Goal: Communication & Community: Ask a question

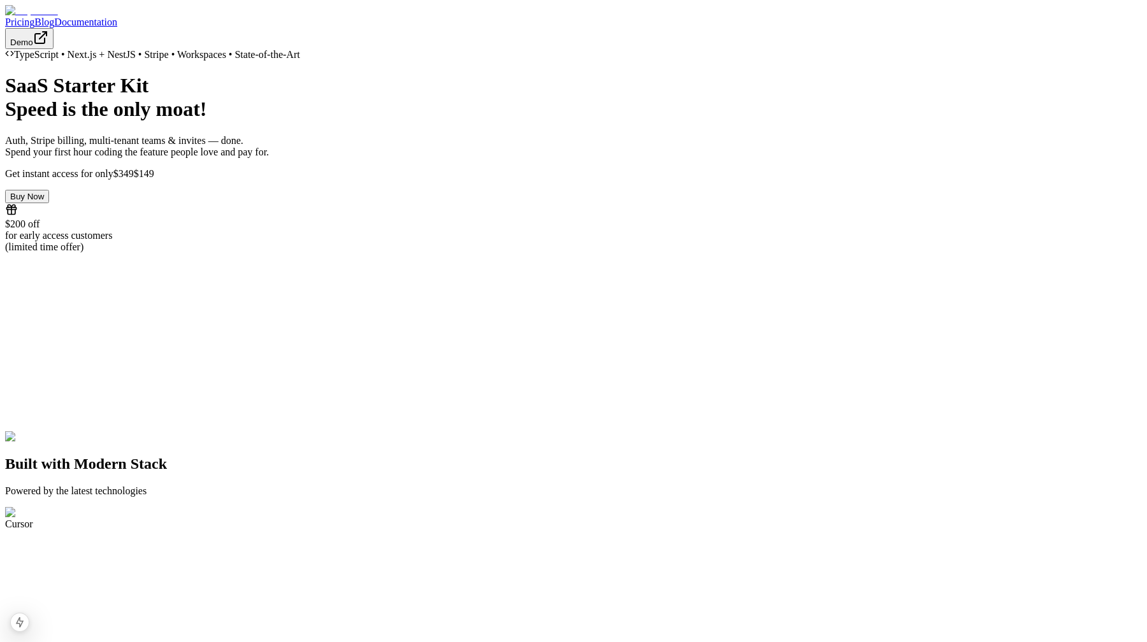
click at [327, 120] on div "TypeScript • Next.js + NestJS • Stripe • Workspaces • State-of-the-Art SaaS Sta…" at bounding box center [573, 151] width 1136 height 204
click at [340, 121] on div "TypeScript • Next.js + NestJS • Stripe • Workspaces • State-of-the-Art SaaS Sta…" at bounding box center [573, 85] width 1136 height 72
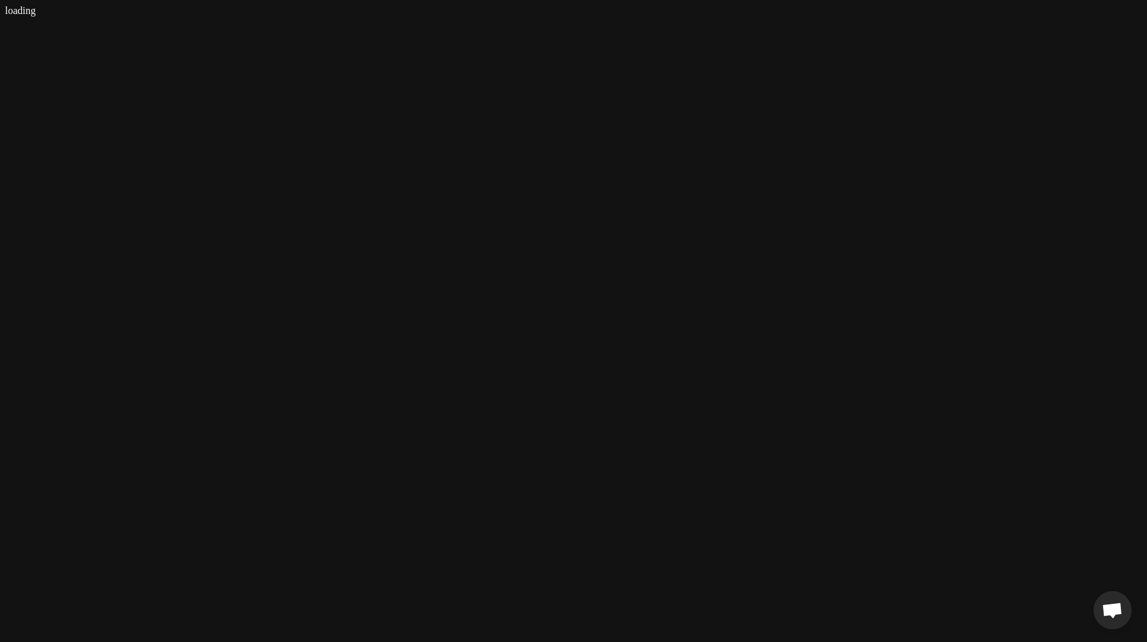
scroll to position [654, 0]
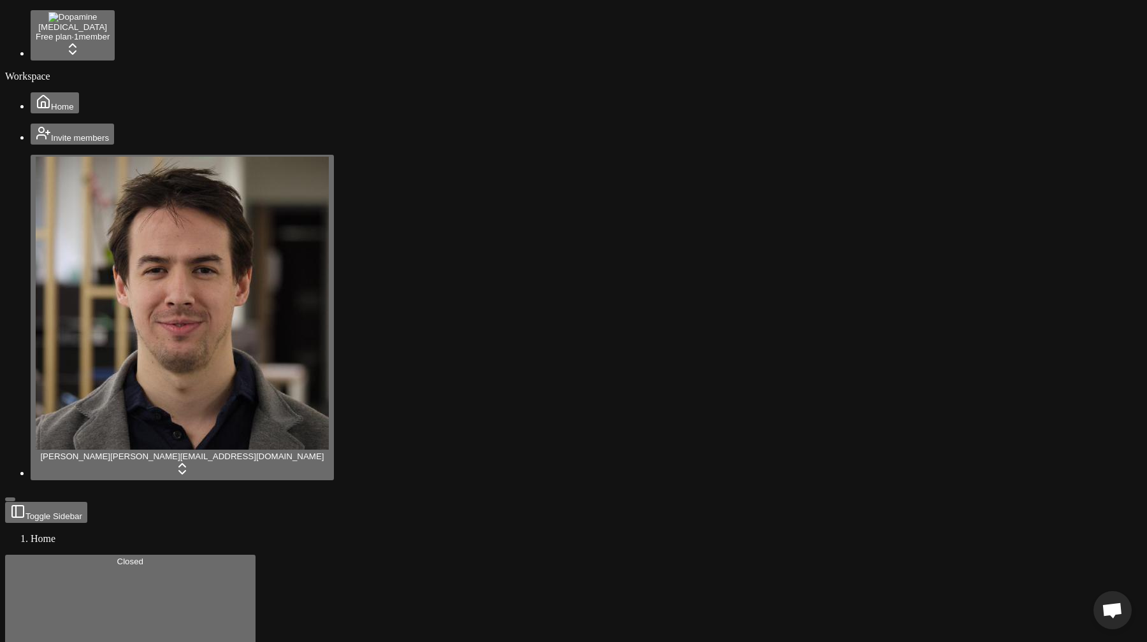
click at [1108, 603] on span "Open chat" at bounding box center [1111, 612] width 21 height 18
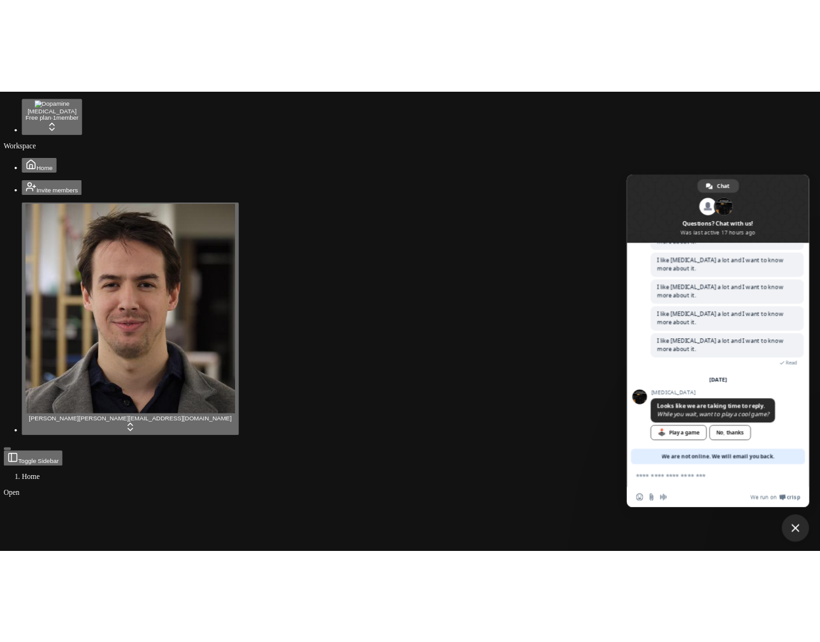
scroll to position [671, 0]
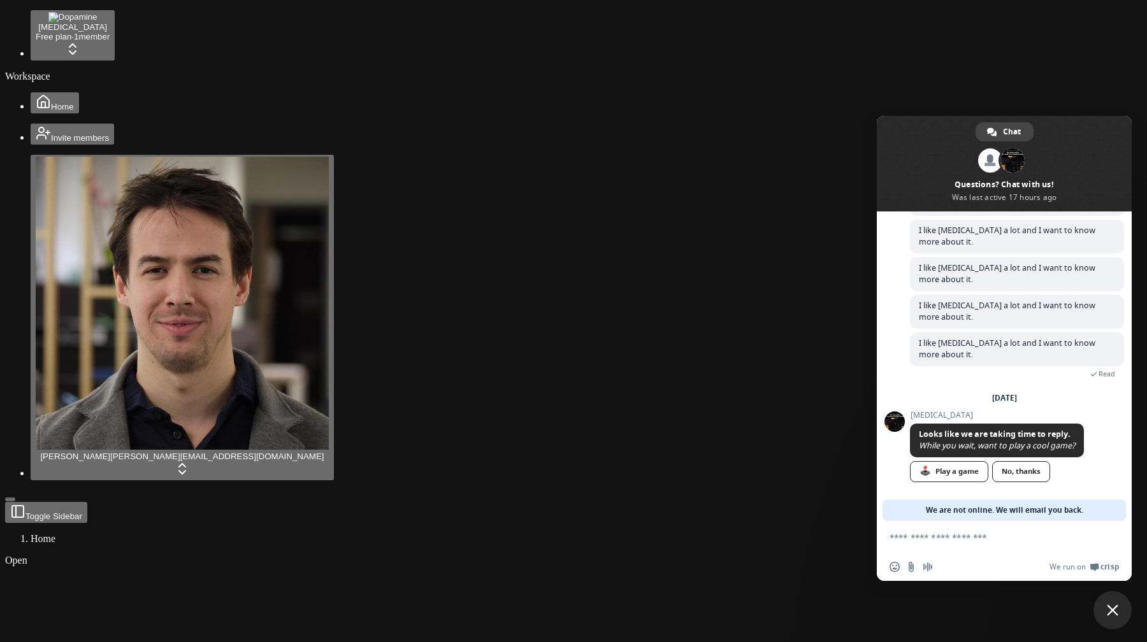
click at [1112, 608] on span "Close chat" at bounding box center [1111, 610] width 11 height 11
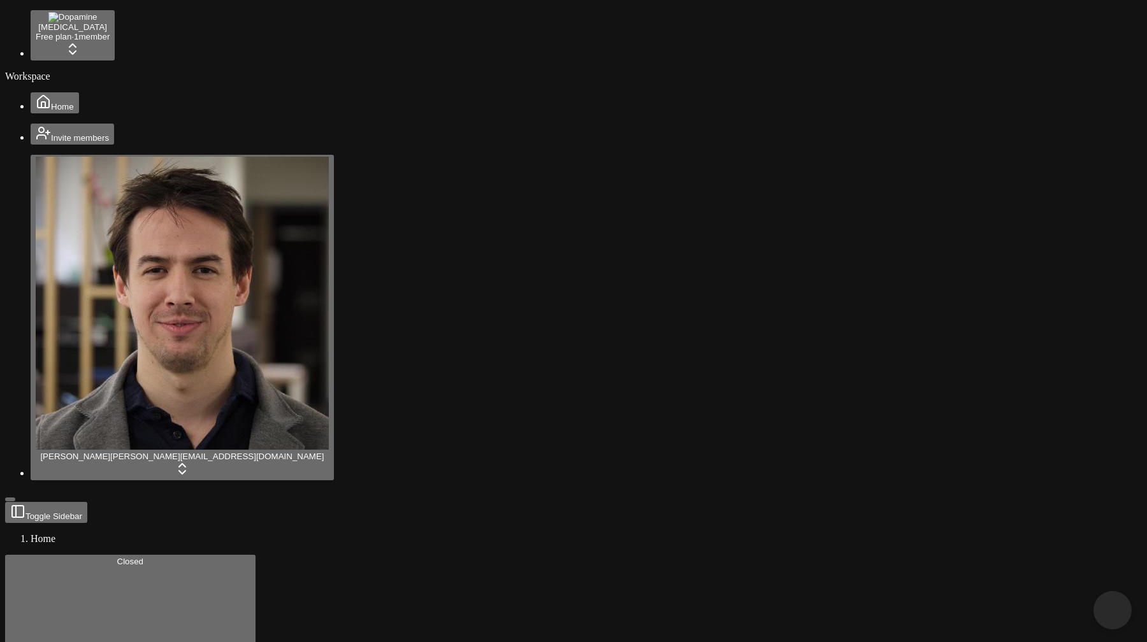
click at [1112, 608] on span "Close chat" at bounding box center [1112, 610] width 13 height 13
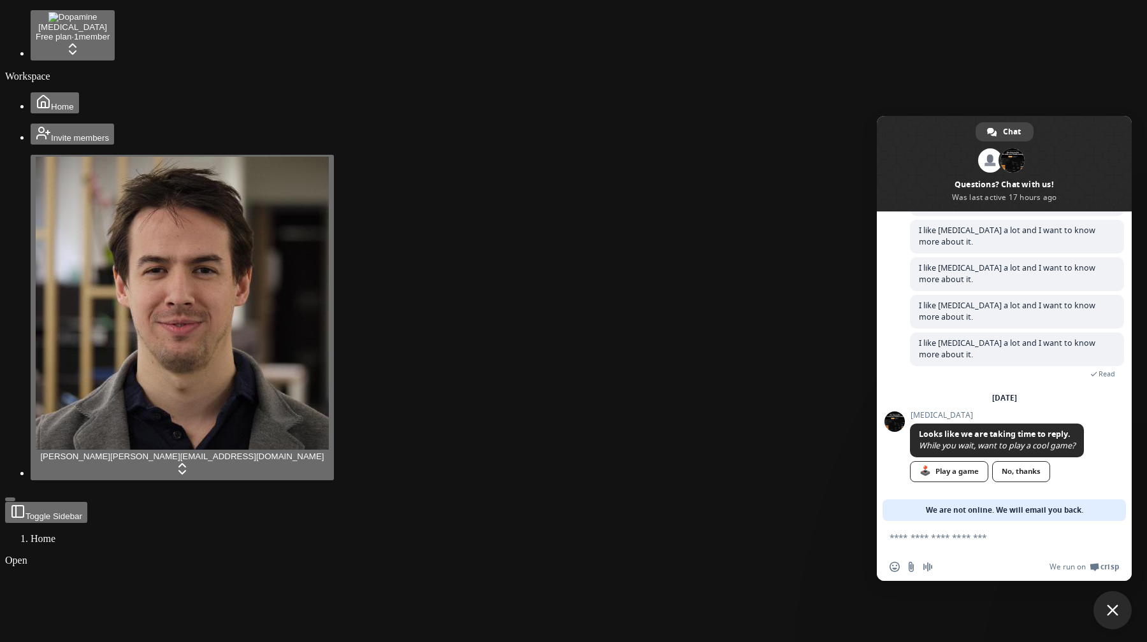
click at [1112, 608] on span "Close chat" at bounding box center [1111, 610] width 11 height 11
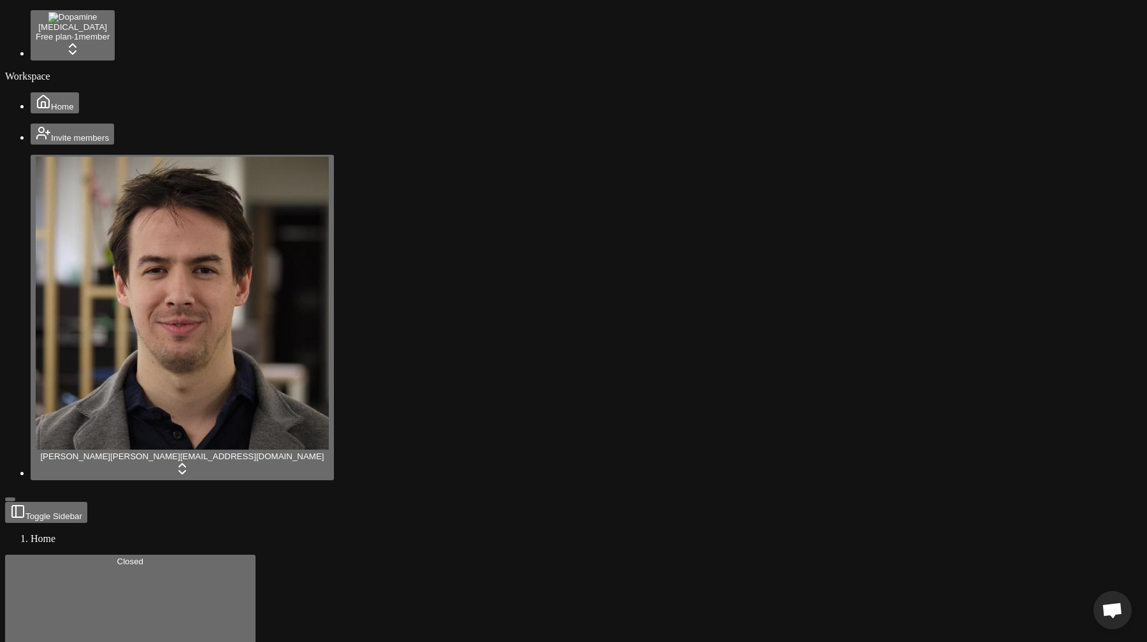
click at [1112, 608] on span "Open chat" at bounding box center [1111, 612] width 21 height 18
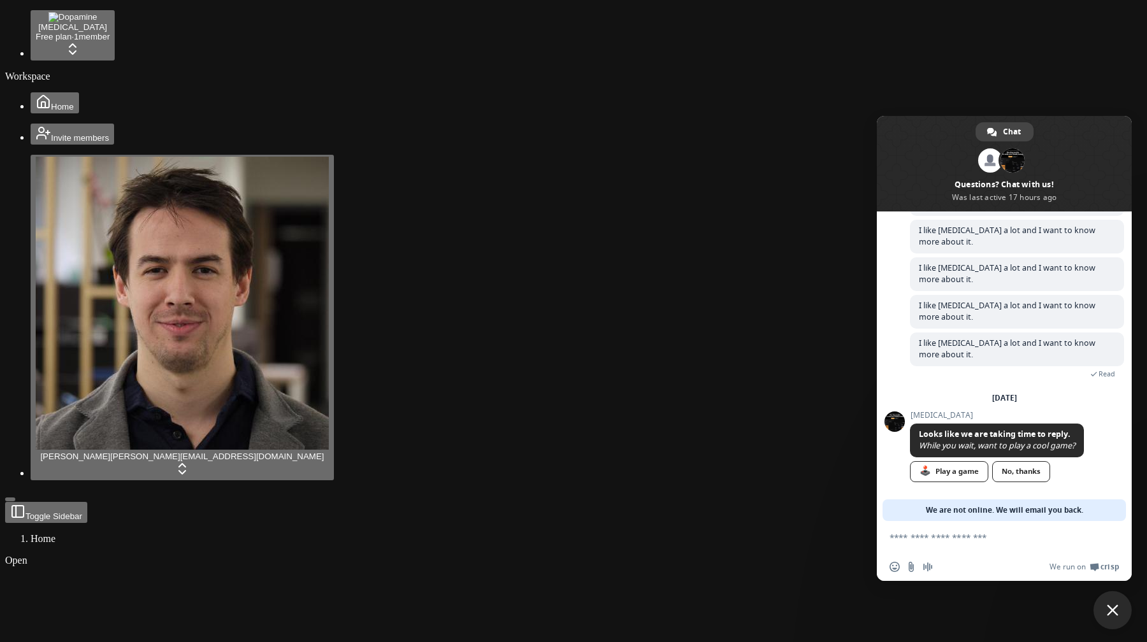
click at [1112, 608] on span "Close chat" at bounding box center [1111, 610] width 11 height 11
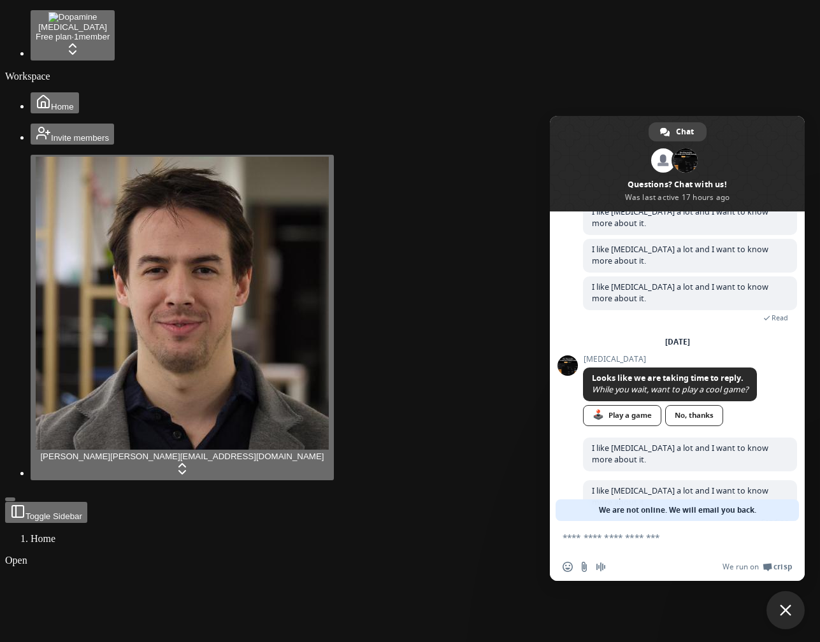
scroll to position [753, 0]
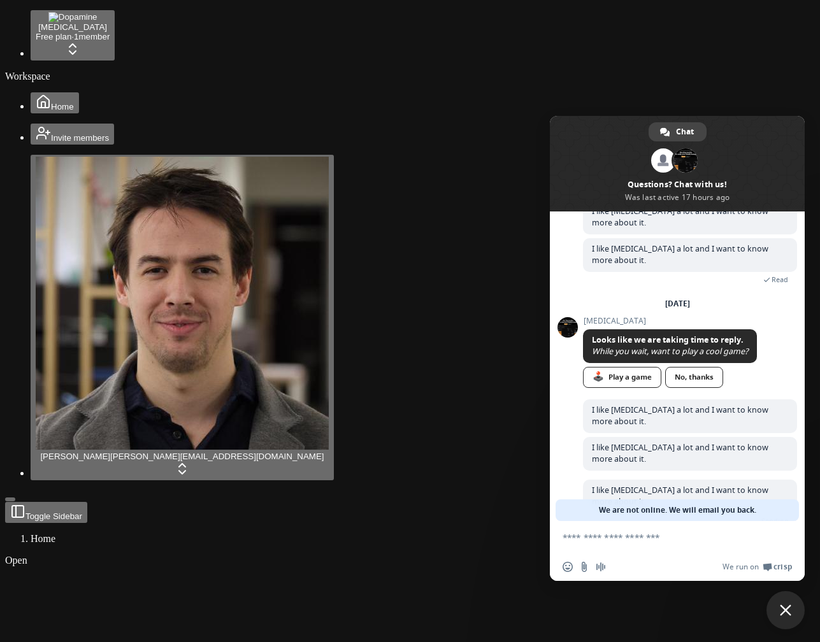
scroll to position [791, 0]
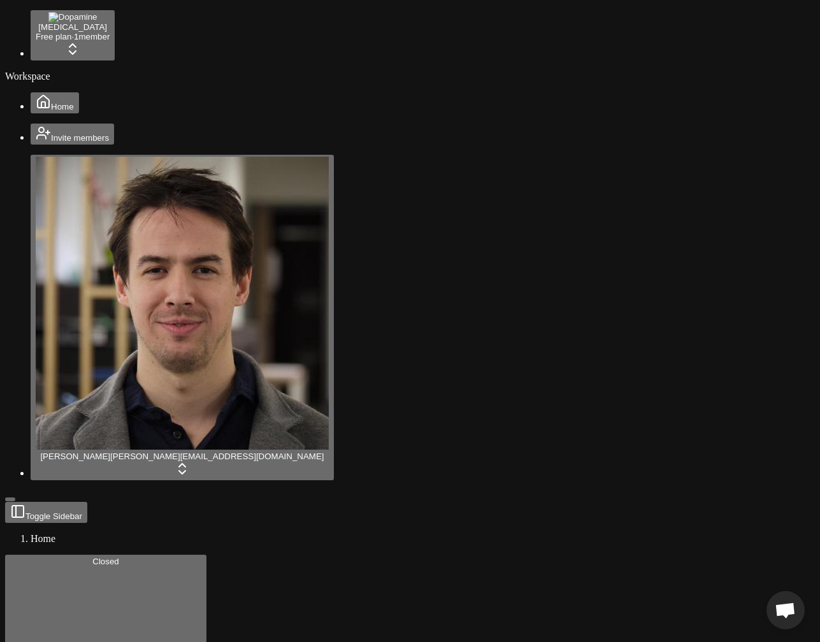
drag, startPoint x: 246, startPoint y: 138, endPoint x: 297, endPoint y: 170, distance: 60.1
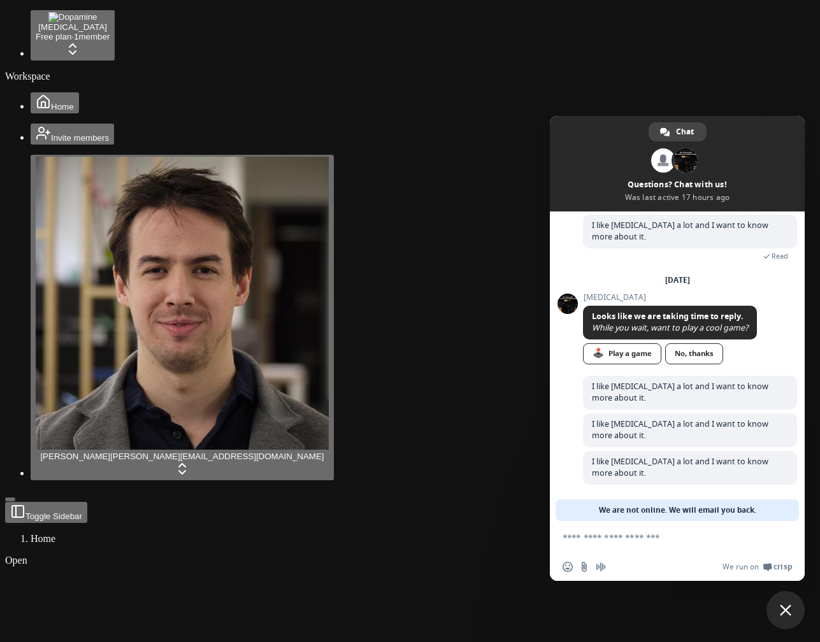
click at [785, 603] on span "Close chat" at bounding box center [785, 610] width 38 height 38
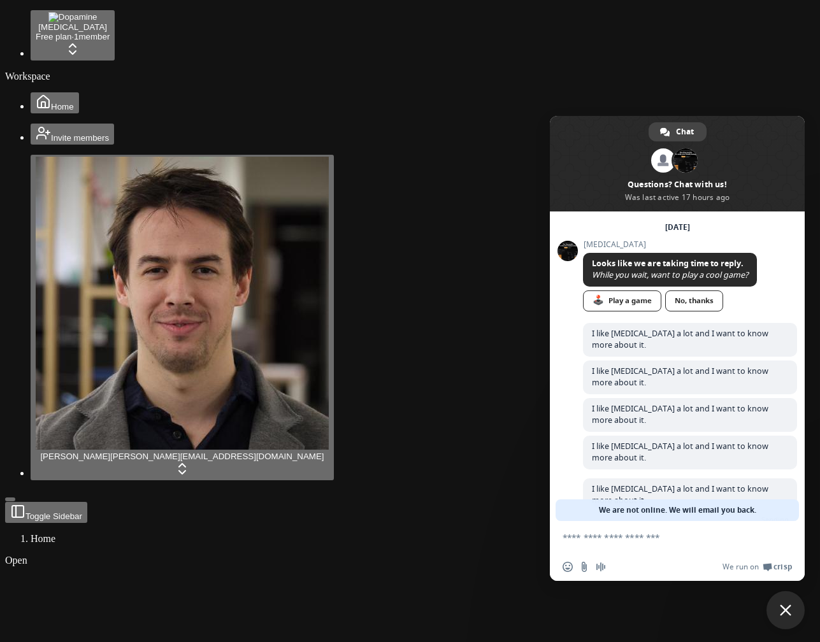
scroll to position [868, 0]
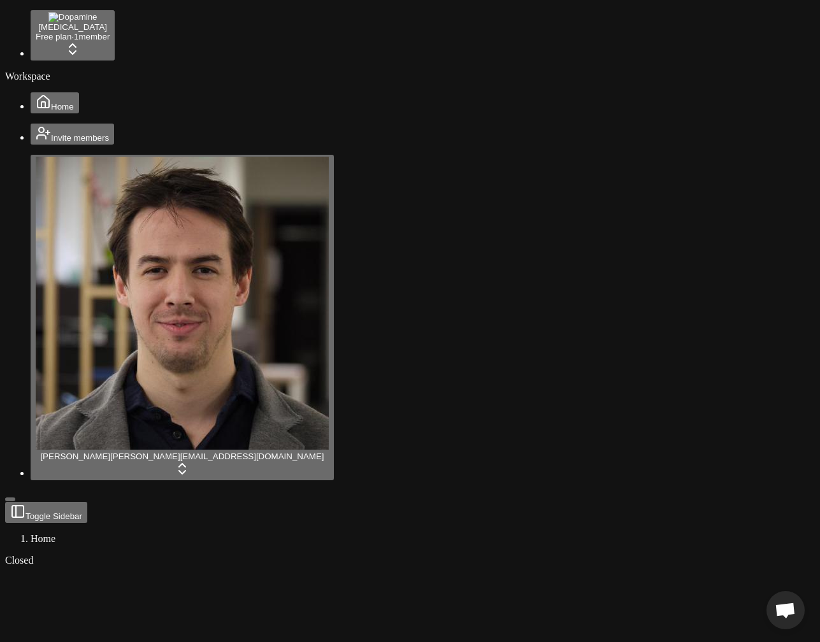
scroll to position [982, 0]
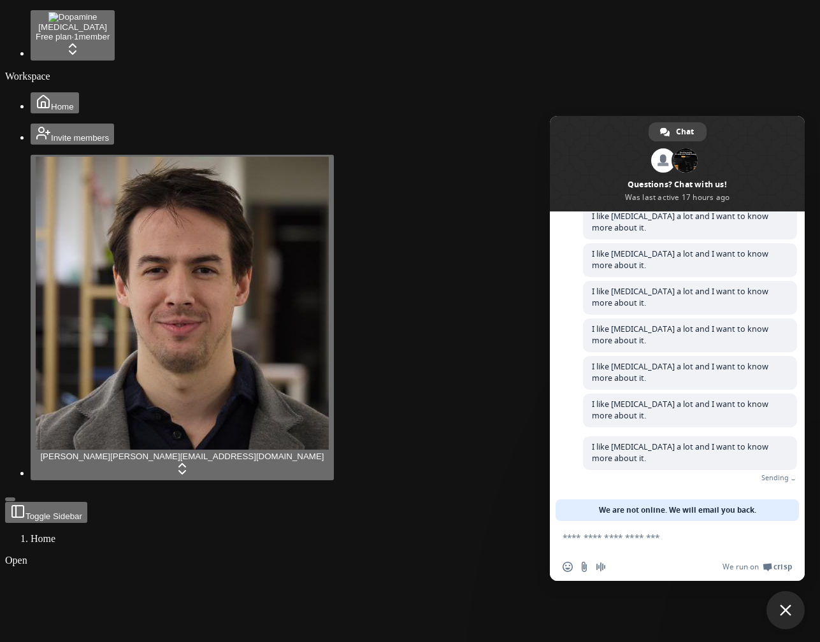
scroll to position [1250, 0]
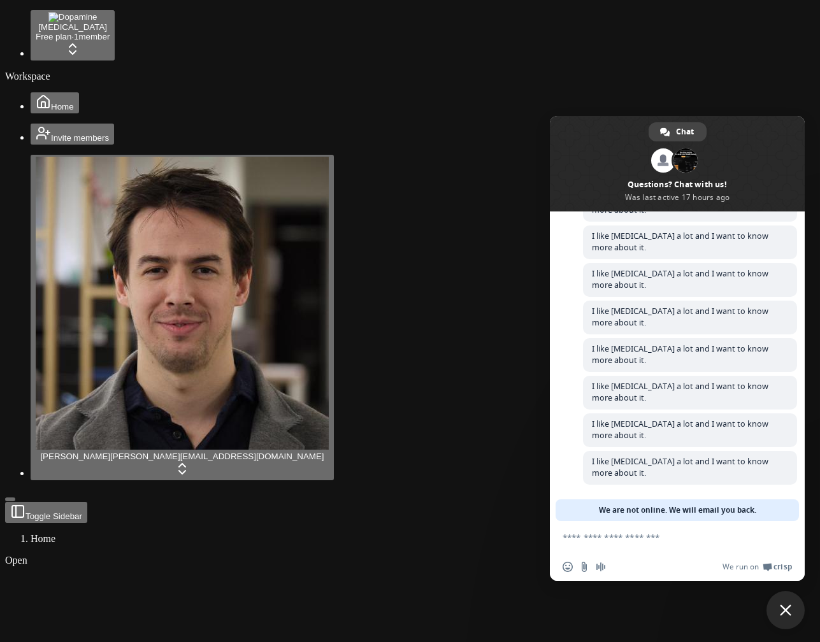
click at [788, 615] on span "Close chat" at bounding box center [785, 610] width 11 height 11
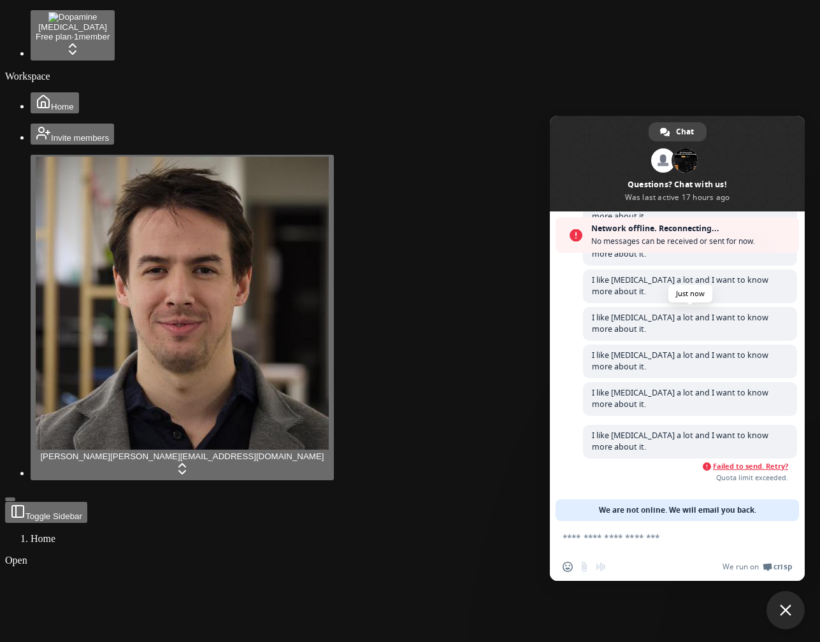
scroll to position [1361, 0]
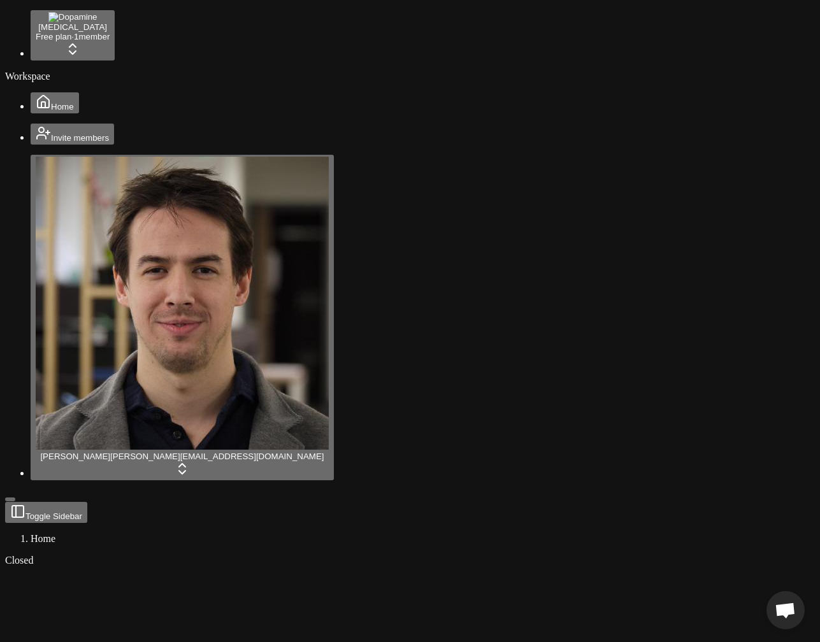
scroll to position [1250, 0]
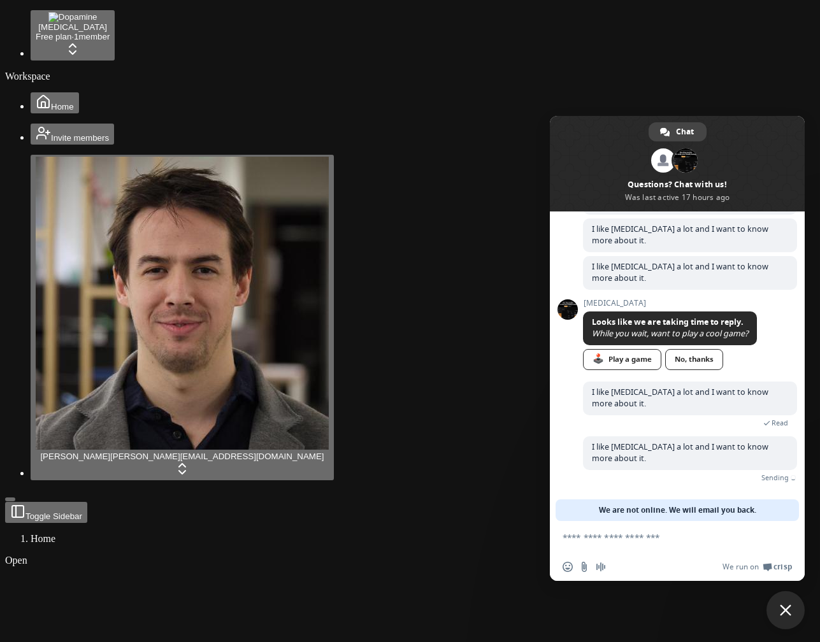
scroll to position [1319, 0]
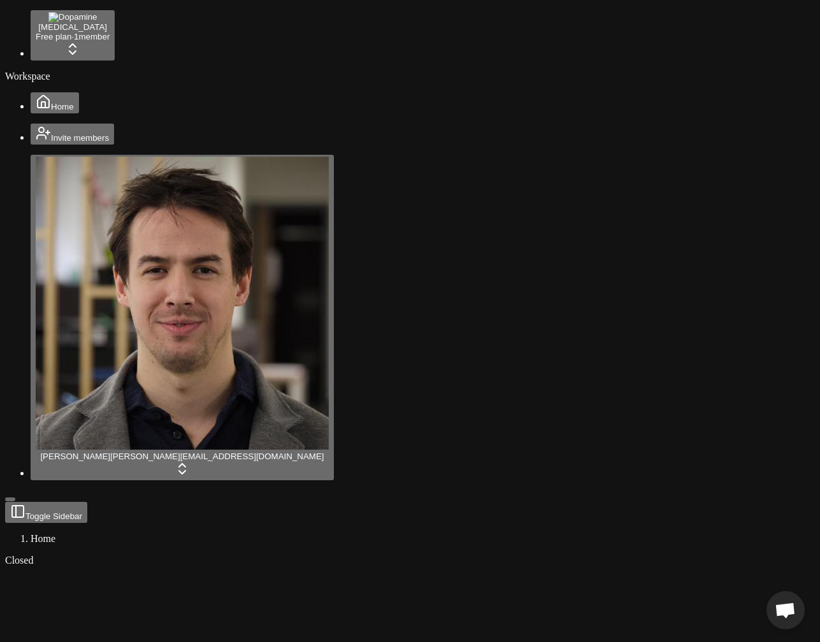
click at [780, 611] on span "Open chat" at bounding box center [785, 612] width 21 height 18
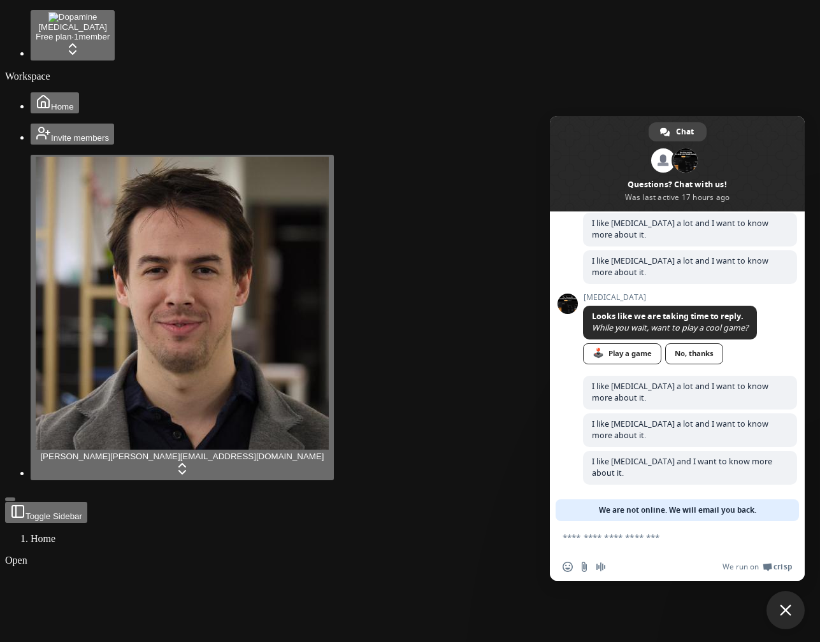
click at [786, 610] on span "Close chat" at bounding box center [785, 610] width 11 height 11
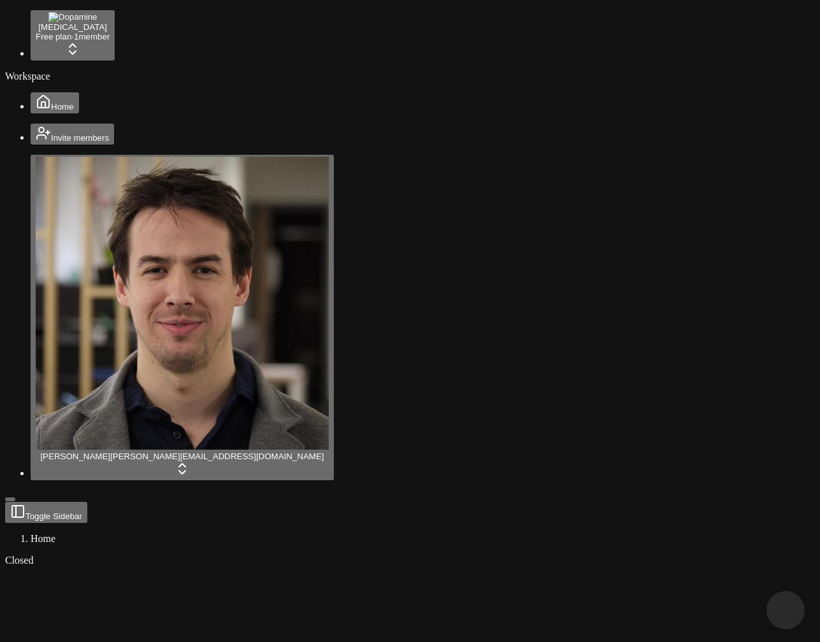
click at [786, 610] on span "Close chat" at bounding box center [785, 610] width 13 height 13
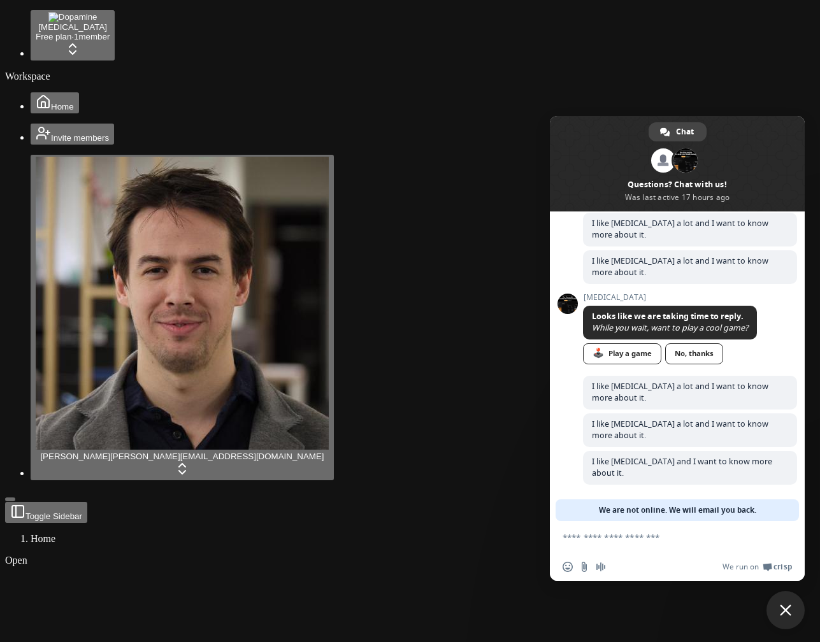
click at [786, 610] on span "Close chat" at bounding box center [785, 610] width 11 height 11
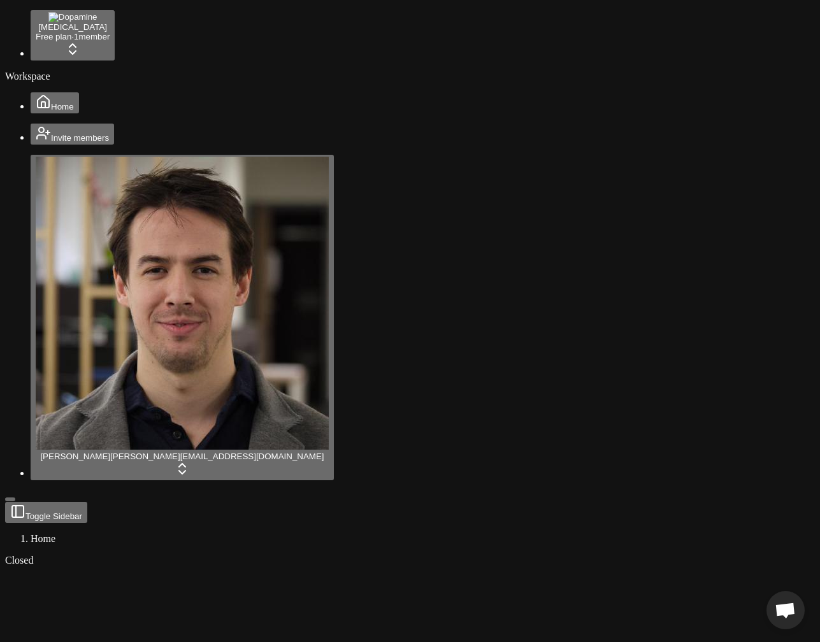
click at [112, 20] on html "Dopamine Free plan · 1 member Workspace Home Invite members Jonathan Beurel jon…" at bounding box center [410, 500] width 820 height 1001
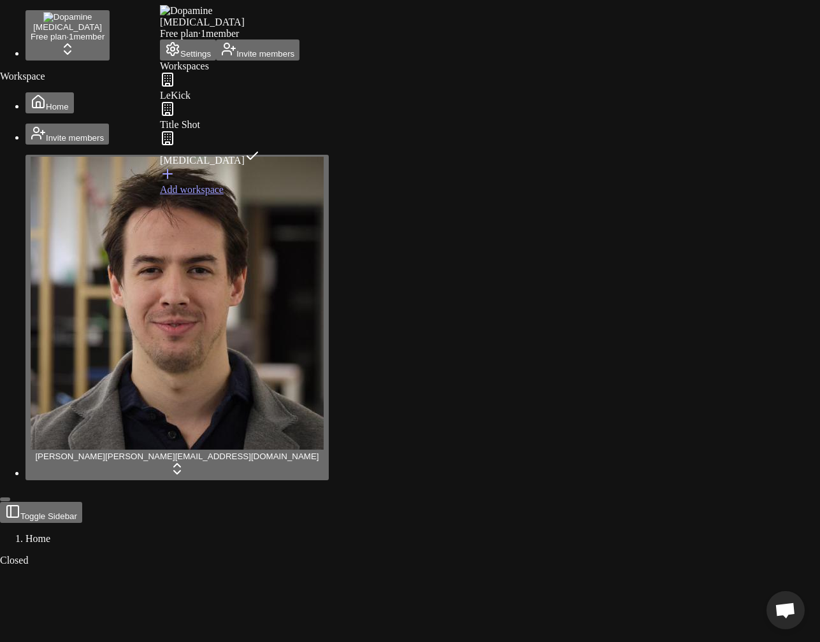
click at [127, 20] on html "Dopamine Free plan · 1 member Workspace Home Invite members Jonathan Beurel jon…" at bounding box center [410, 500] width 820 height 1001
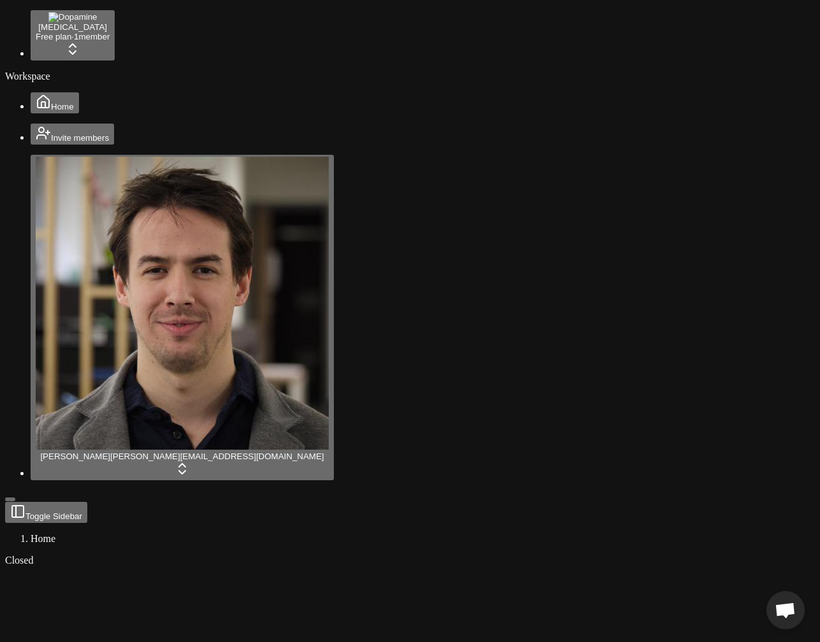
click at [127, 20] on html "Dopamine Free plan · 1 member Workspace Home Invite members Jonathan Beurel jon…" at bounding box center [410, 500] width 820 height 1001
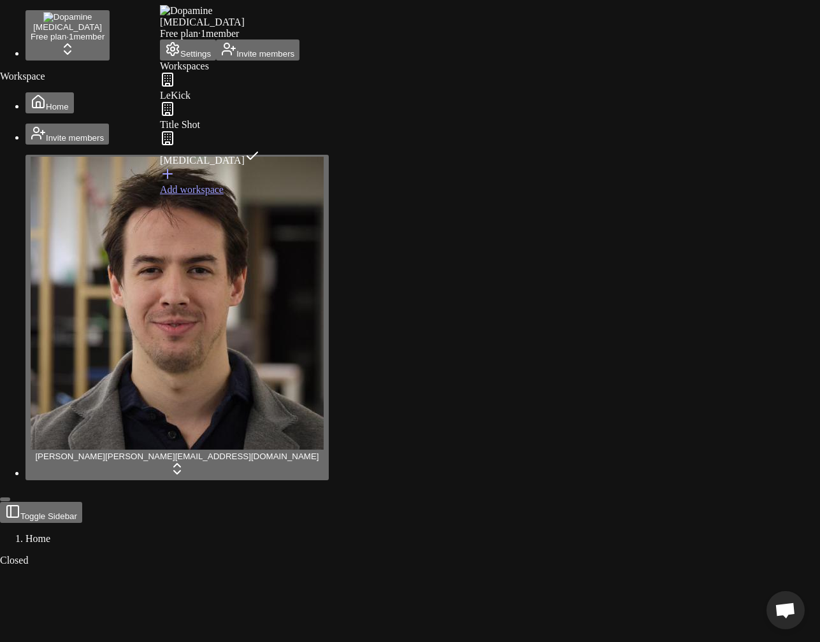
click at [127, 20] on html "Dopamine Free plan · 1 member Workspace Home Invite members Jonathan Beurel jon…" at bounding box center [410, 500] width 820 height 1001
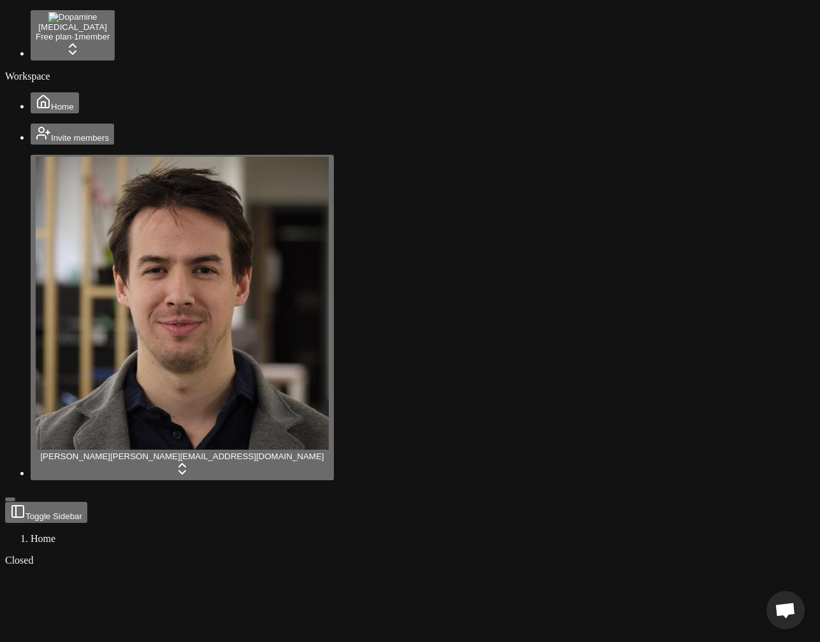
click at [127, 20] on html "Dopamine Free plan · 1 member Workspace Home Invite members Jonathan Beurel jon…" at bounding box center [410, 500] width 820 height 1001
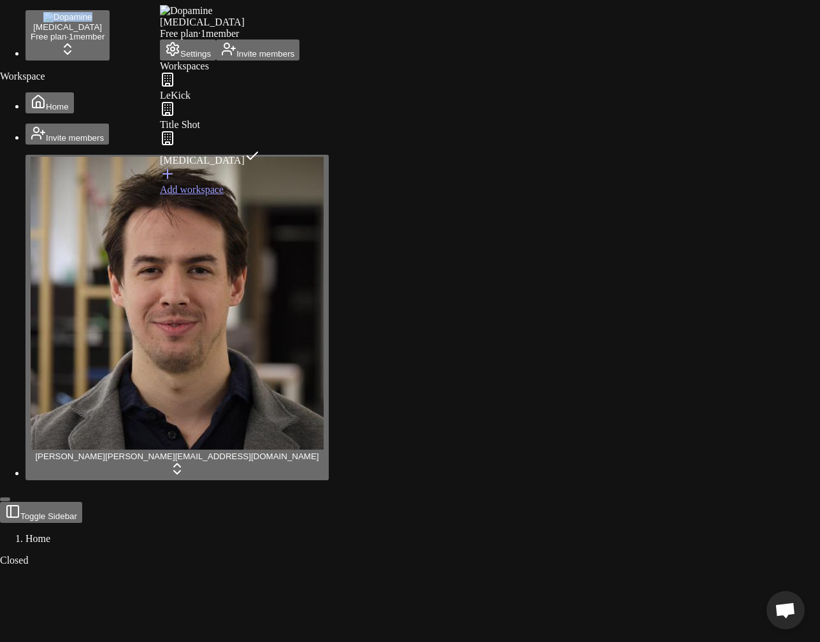
click at [127, 20] on html "Dopamine Free plan · 1 member Workspace Home Invite members Jonathan Beurel jon…" at bounding box center [410, 500] width 820 height 1001
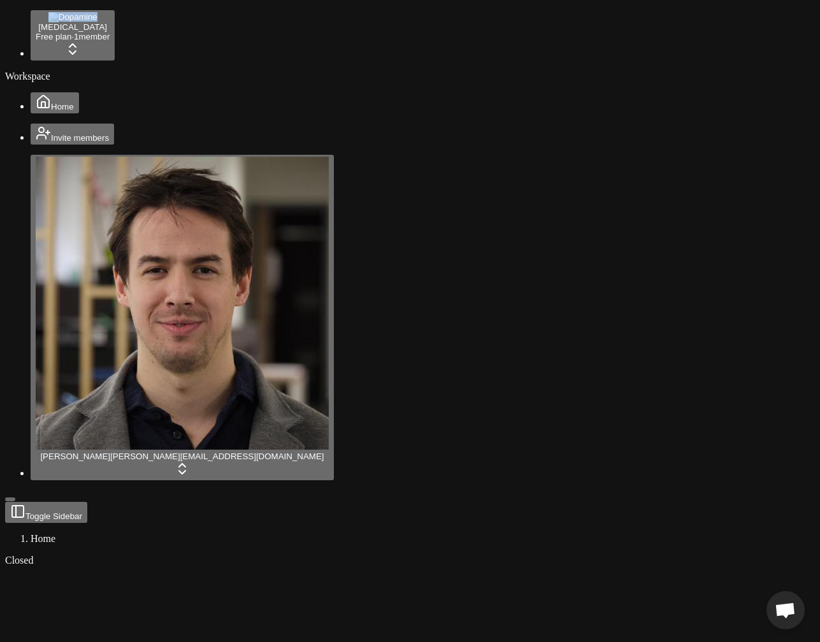
click at [61, 92] on button "Home" at bounding box center [55, 102] width 48 height 21
click at [783, 608] on span "Open chat" at bounding box center [785, 612] width 21 height 18
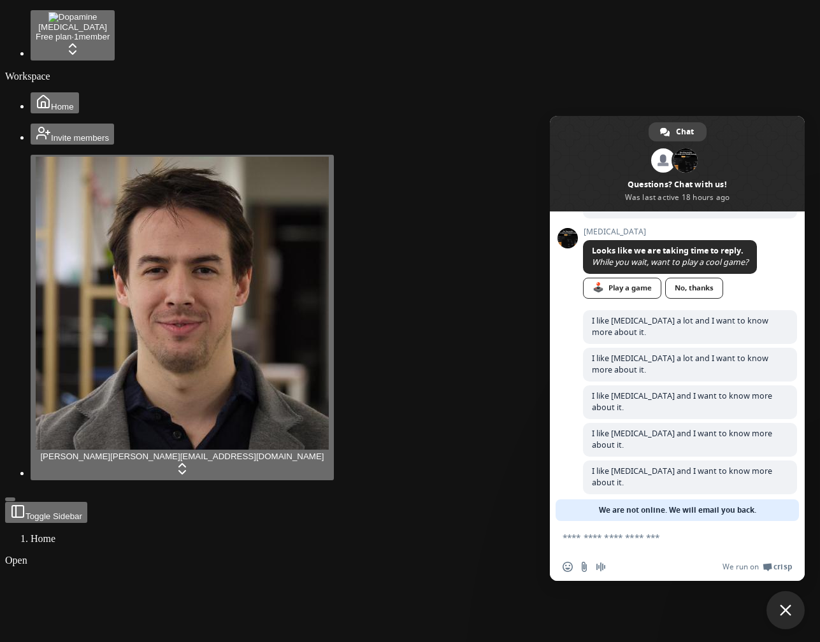
click at [783, 608] on span "Close chat" at bounding box center [785, 610] width 11 height 11
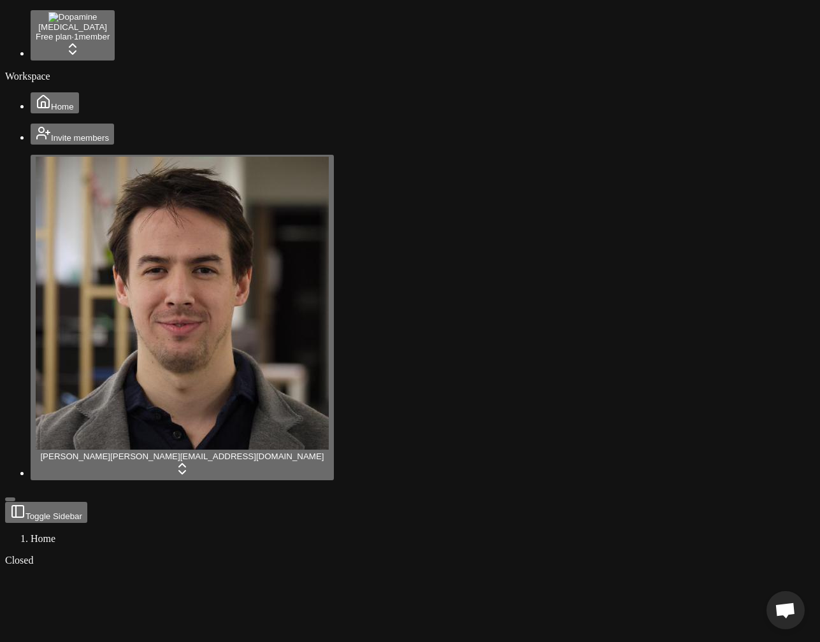
click at [781, 599] on span "Open chat" at bounding box center [785, 610] width 38 height 38
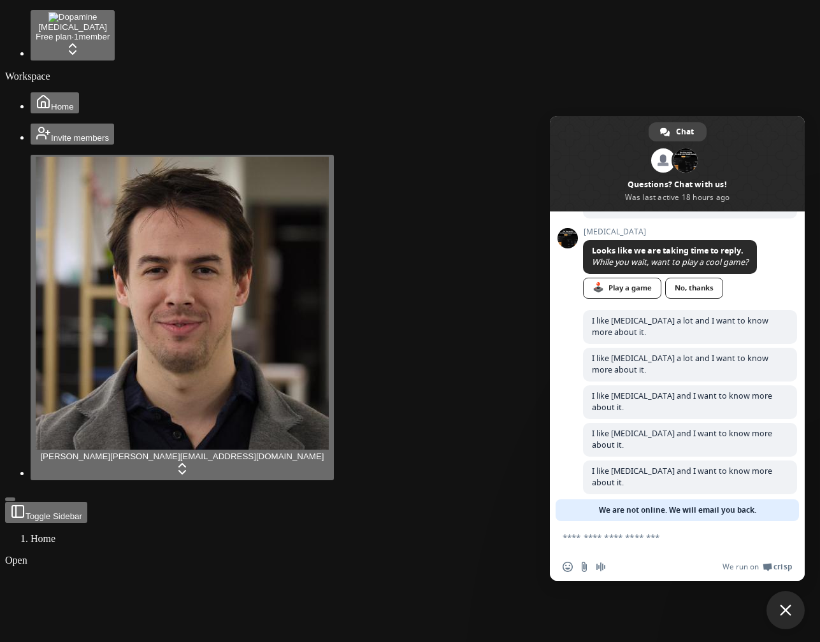
click at [781, 599] on span "Close chat" at bounding box center [785, 610] width 38 height 38
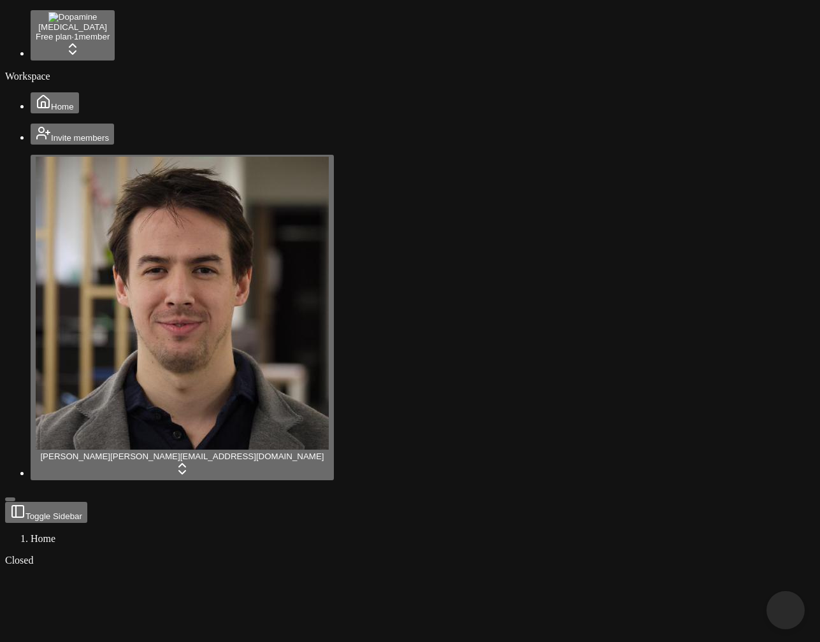
click at [127, 626] on html "Dopamine Free plan · 1 member Workspace Home Invite members Jonathan Beurel jon…" at bounding box center [410, 500] width 820 height 1001
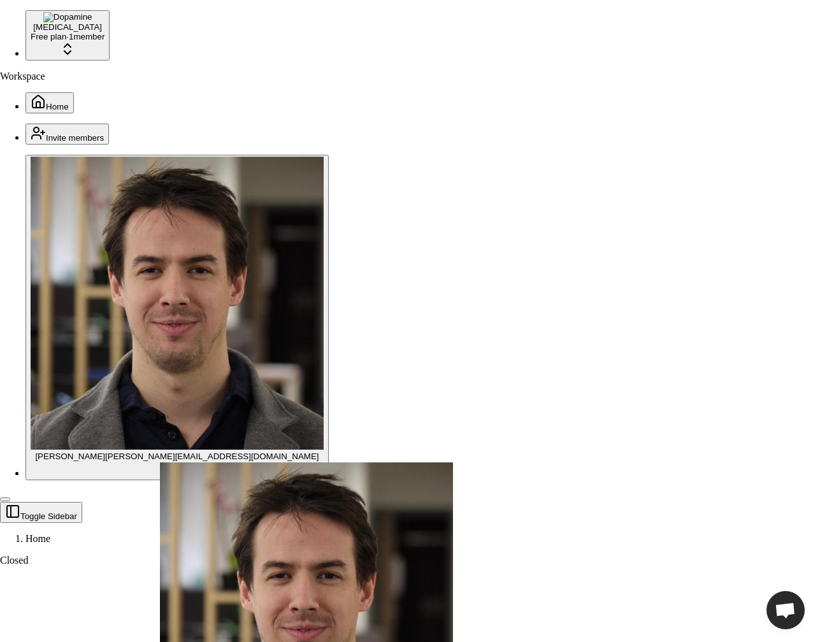
click at [398, 417] on html "Dopamine Free plan · 1 member Workspace Home Invite members Jonathan Beurel jon…" at bounding box center [410, 500] width 820 height 1001
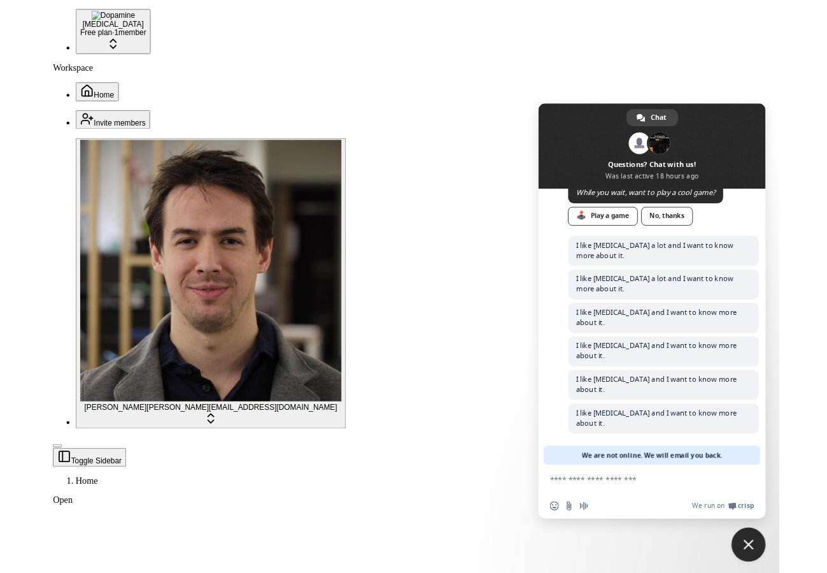
scroll to position [1425, 0]
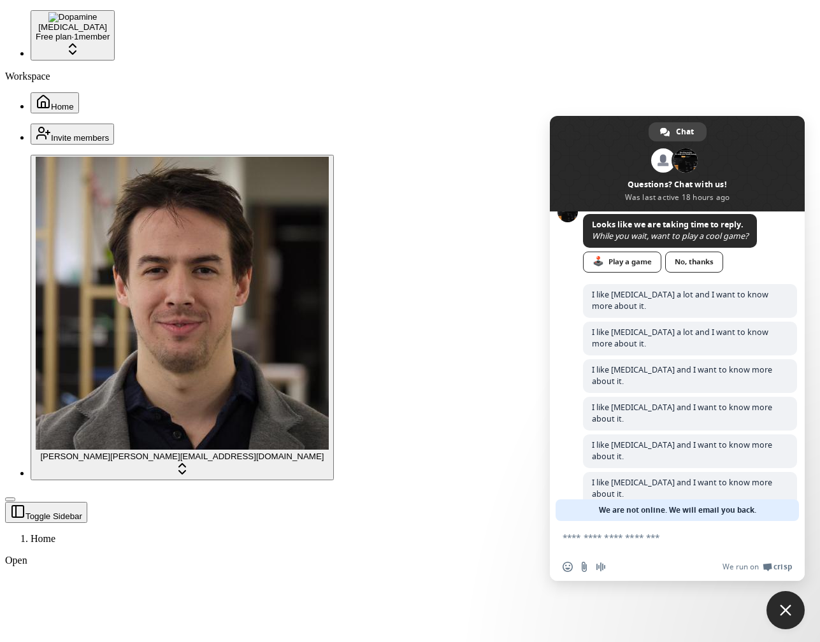
click at [787, 616] on span "Close chat" at bounding box center [785, 610] width 38 height 38
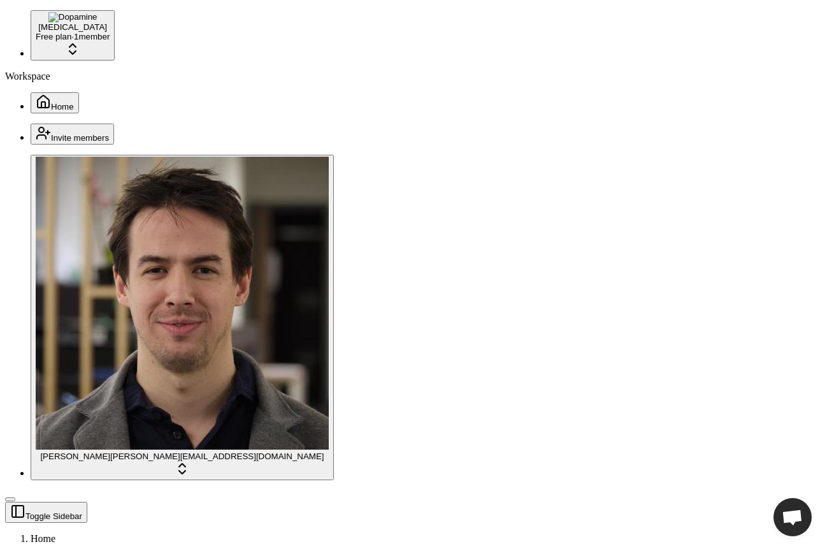
click at [792, 510] on span "Open chat" at bounding box center [792, 519] width 21 height 18
